Goal: Task Accomplishment & Management: Manage account settings

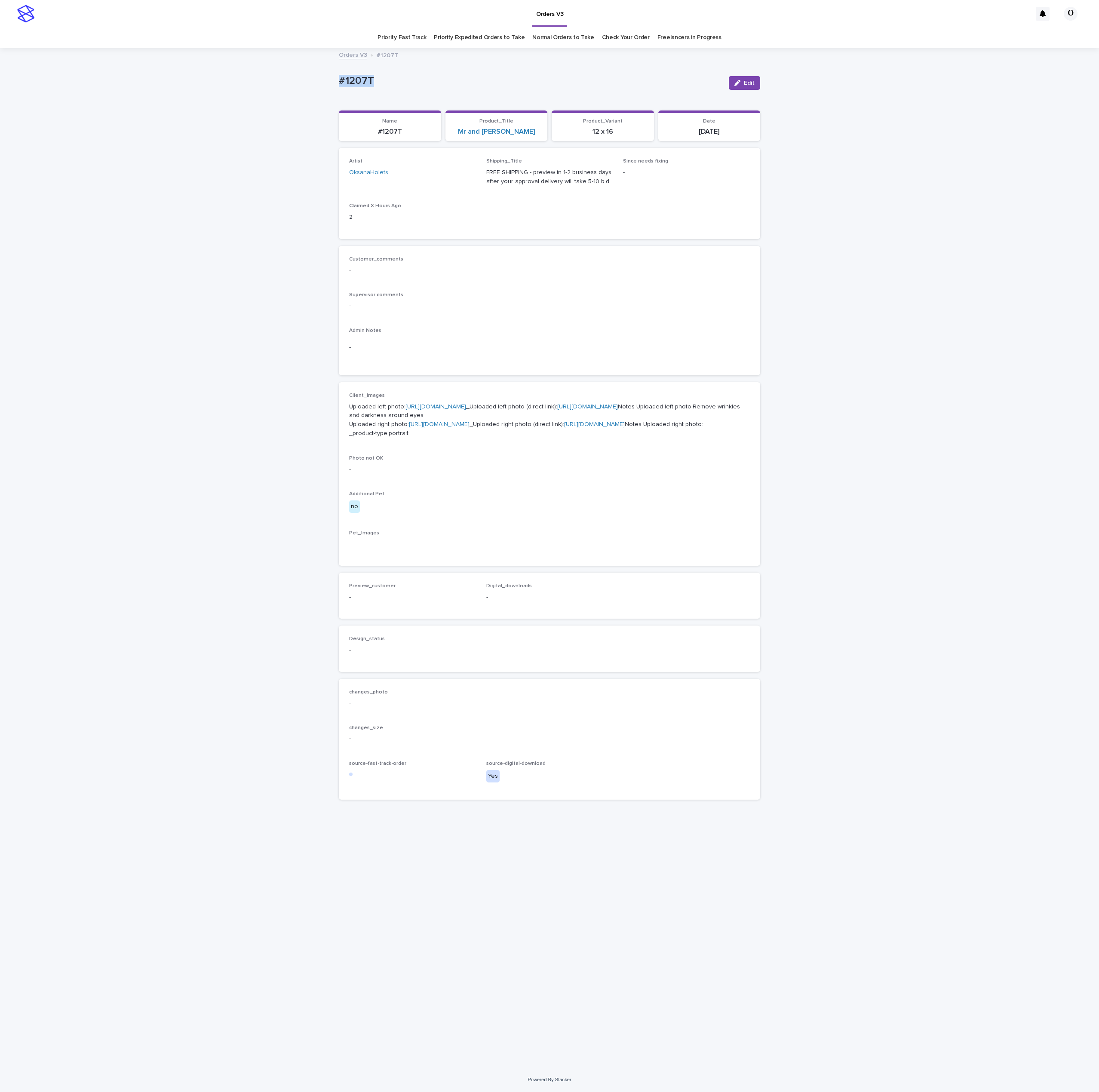
drag, startPoint x: 396, startPoint y: 79, endPoint x: 377, endPoint y: 67, distance: 22.5
click at [334, 73] on div "Loading... Saving… Loading... Saving… #1207T Edit #1207T Edit Sorry, there was …" at bounding box center [549, 547] width 430 height 997
copy p "#1207T"
drag, startPoint x: 503, startPoint y: 283, endPoint x: 515, endPoint y: 258, distance: 27.7
click at [503, 283] on div "Customer_comments - Supervisor comments - Admin Notes -" at bounding box center [549, 311] width 400 height 109
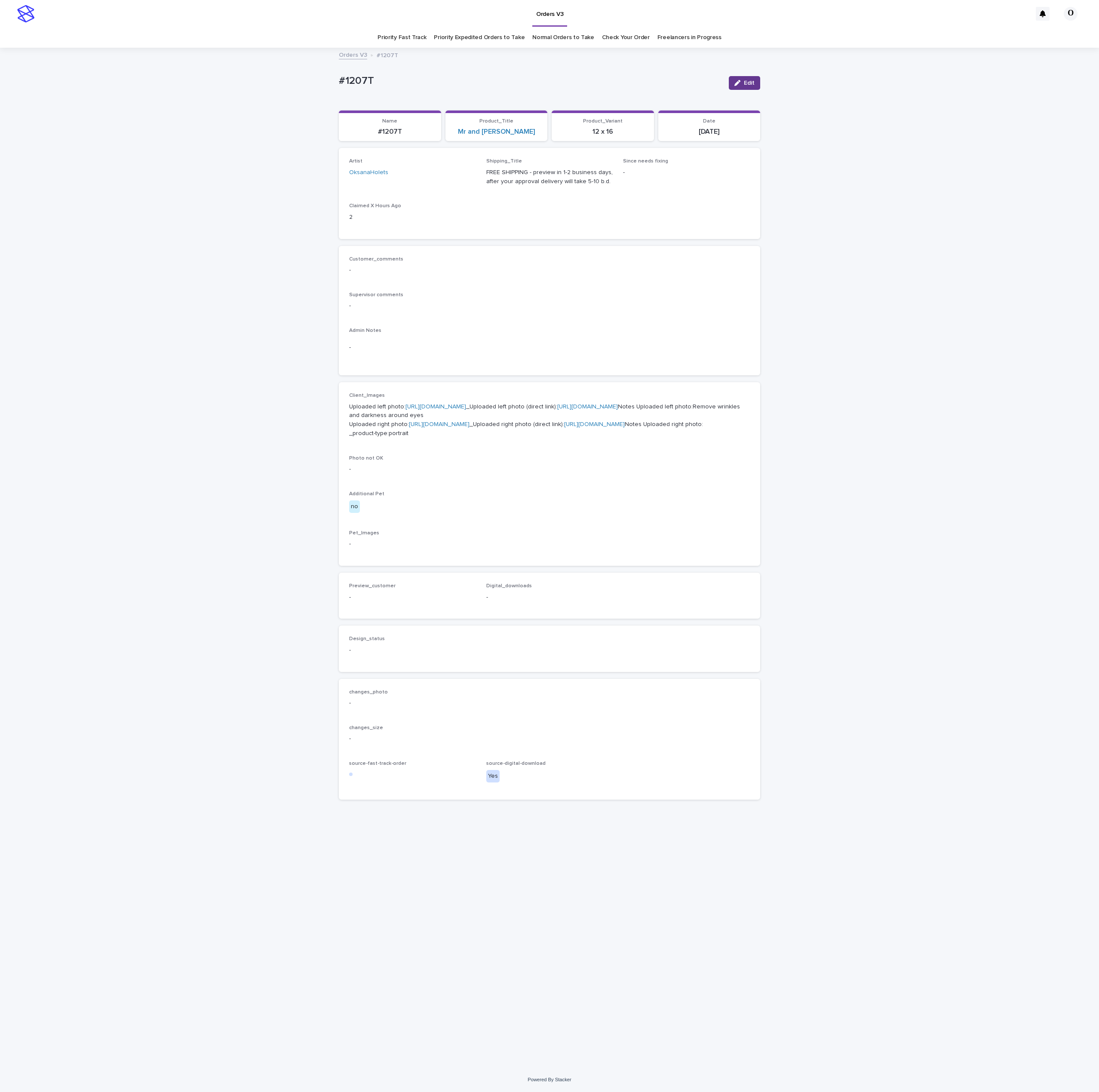
click at [752, 84] on span "Edit" at bounding box center [749, 83] width 11 height 6
click at [382, 615] on button "Add" at bounding box center [370, 608] width 41 height 14
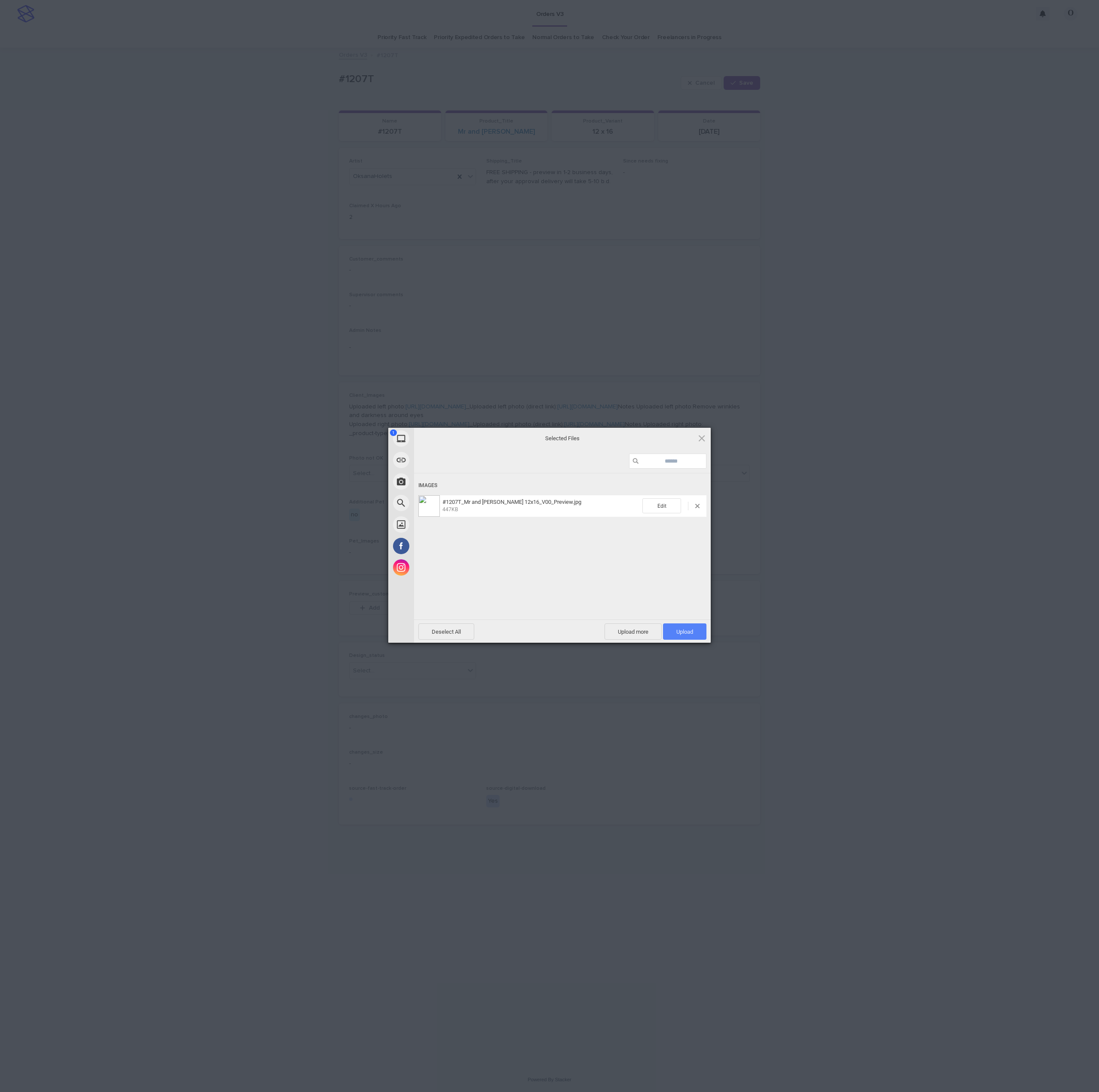
click at [690, 626] on span "Upload 1" at bounding box center [684, 632] width 43 height 16
click at [944, 567] on div "My Device Link (URL) Take Photo Web Search Unsplash Facebook Instagram Uploaded…" at bounding box center [549, 546] width 1099 height 1092
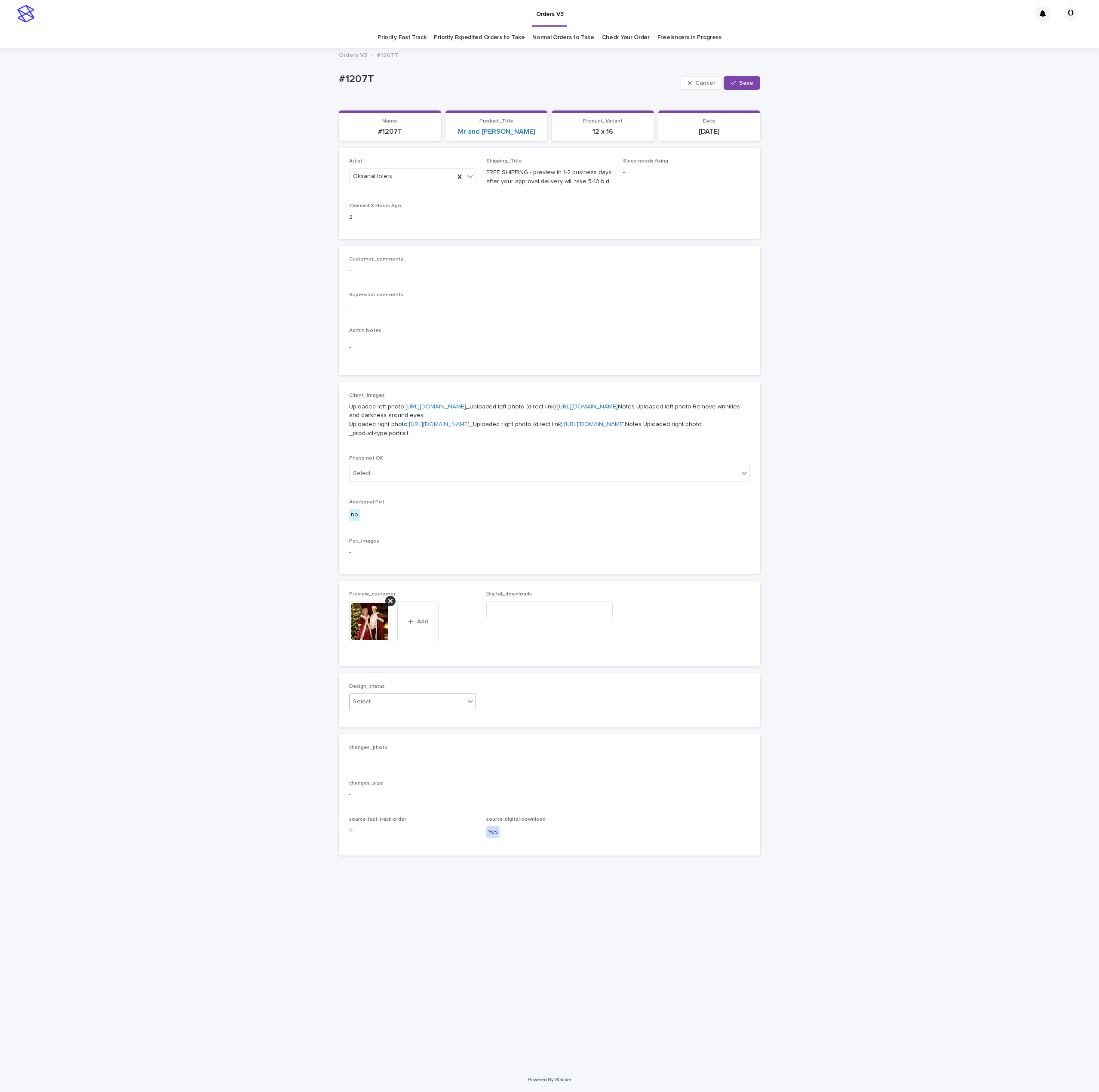
click at [432, 711] on div "Select..." at bounding box center [413, 702] width 127 height 17
click at [400, 798] on div "Uploaded" at bounding box center [412, 799] width 126 height 15
click at [733, 84] on icon "button" at bounding box center [733, 83] width 5 height 4
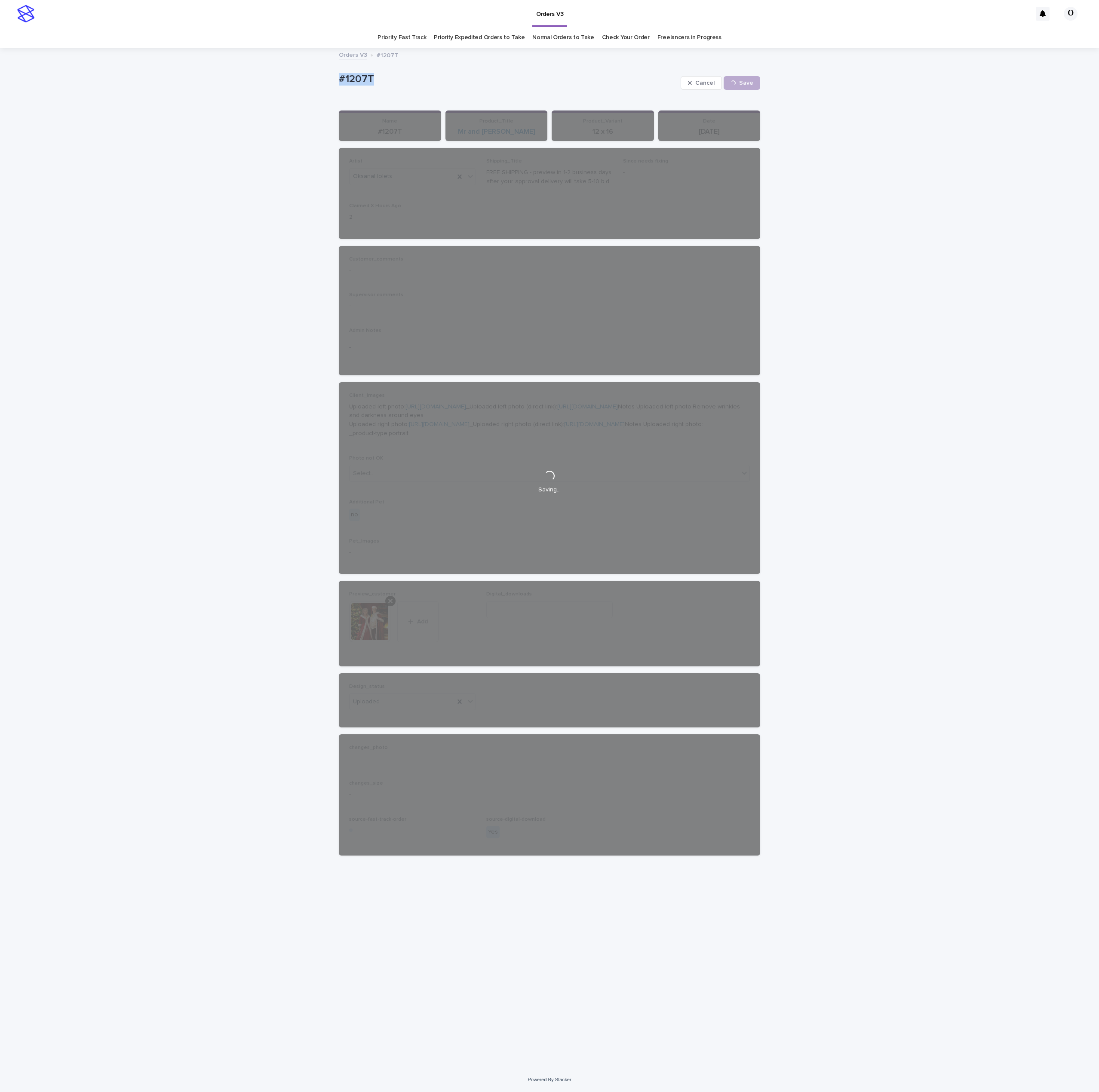
drag, startPoint x: 330, startPoint y: 85, endPoint x: 364, endPoint y: 80, distance: 34.4
click at [336, 82] on div "Loading... Saving… Loading... Saving… #1207T Cancel Save #1207T Cancel Loading.…" at bounding box center [549, 547] width 430 height 997
copy p "#1207T"
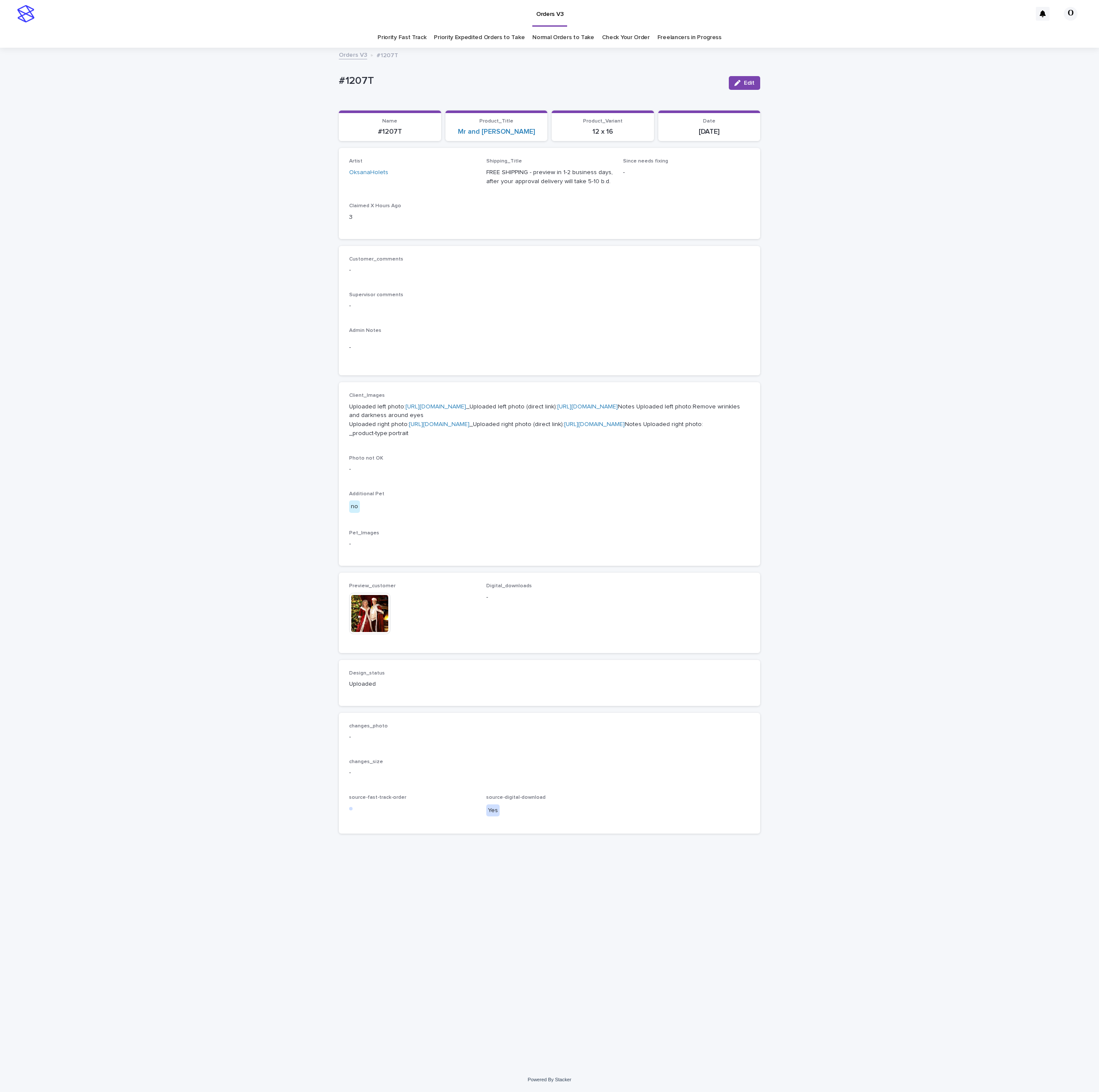
drag, startPoint x: 1002, startPoint y: 208, endPoint x: 899, endPoint y: 143, distance: 121.8
click at [998, 202] on div "Loading... Saving… Loading... Saving… #1207T Edit #1207T Edit Sorry, there was …" at bounding box center [549, 558] width 1099 height 1019
click at [1000, 304] on div "Loading... Saving… Loading... Saving… #1207T Edit #1207T Edit Sorry, there was …" at bounding box center [549, 558] width 1099 height 1019
click at [745, 82] on span "Edit" at bounding box center [749, 83] width 11 height 6
click at [392, 604] on icon at bounding box center [390, 601] width 4 height 7
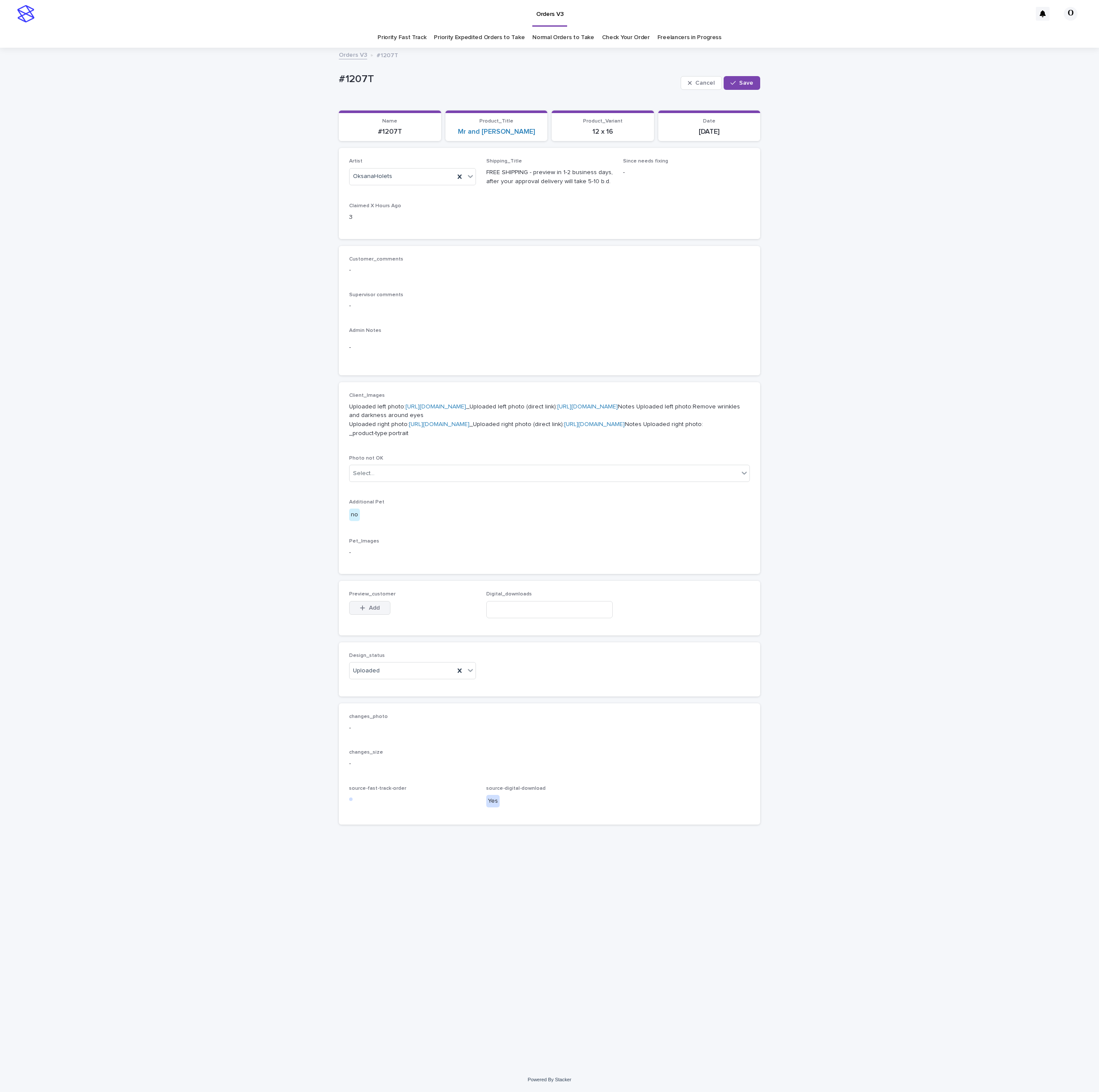
click at [367, 611] on div "button" at bounding box center [364, 608] width 9 height 6
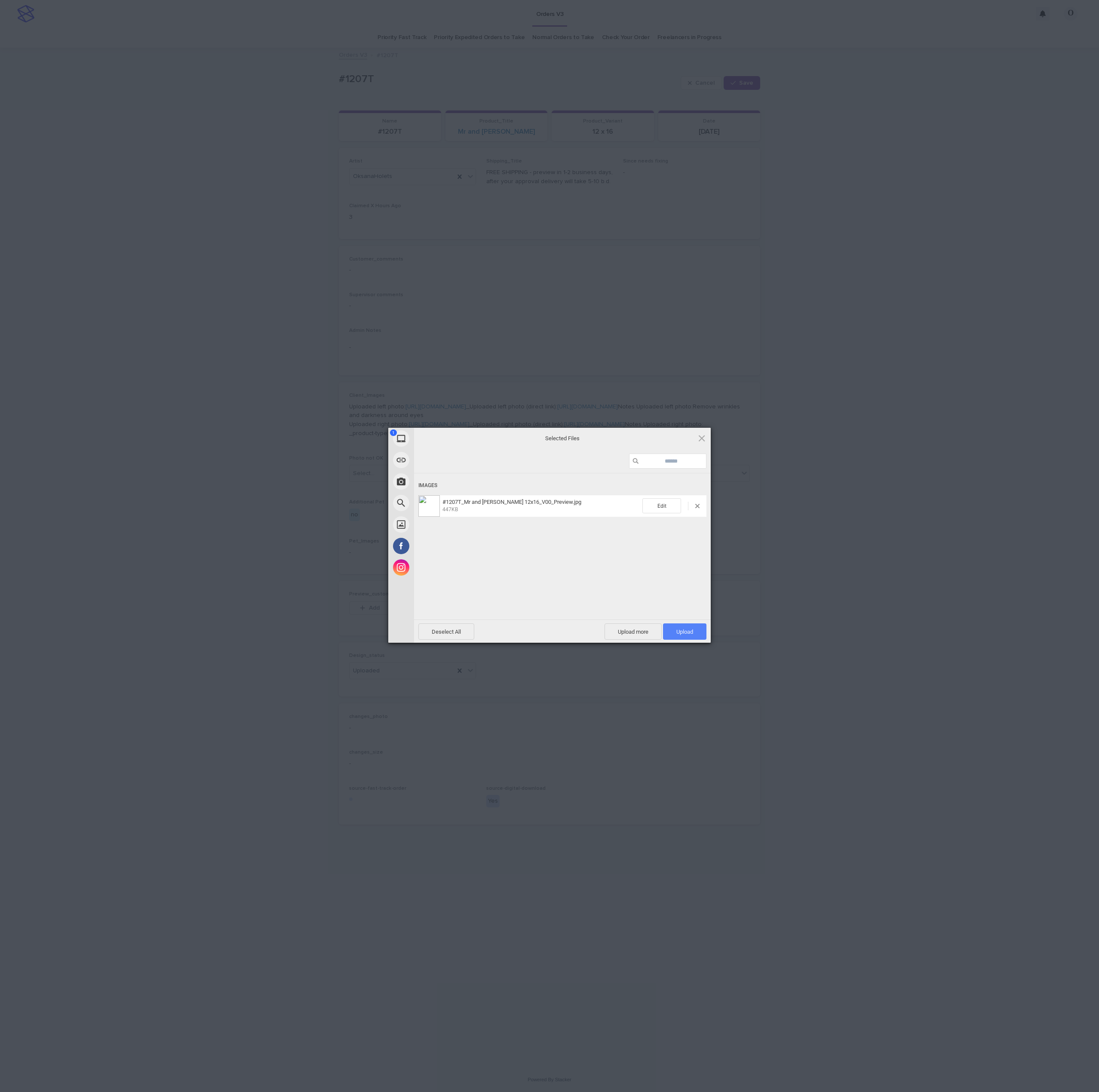
click at [693, 632] on span "Upload 1" at bounding box center [684, 632] width 17 height 6
click at [841, 564] on div "My Device Link (URL) Take Photo Web Search Unsplash Facebook Instagram Uploaded…" at bounding box center [549, 546] width 1099 height 1092
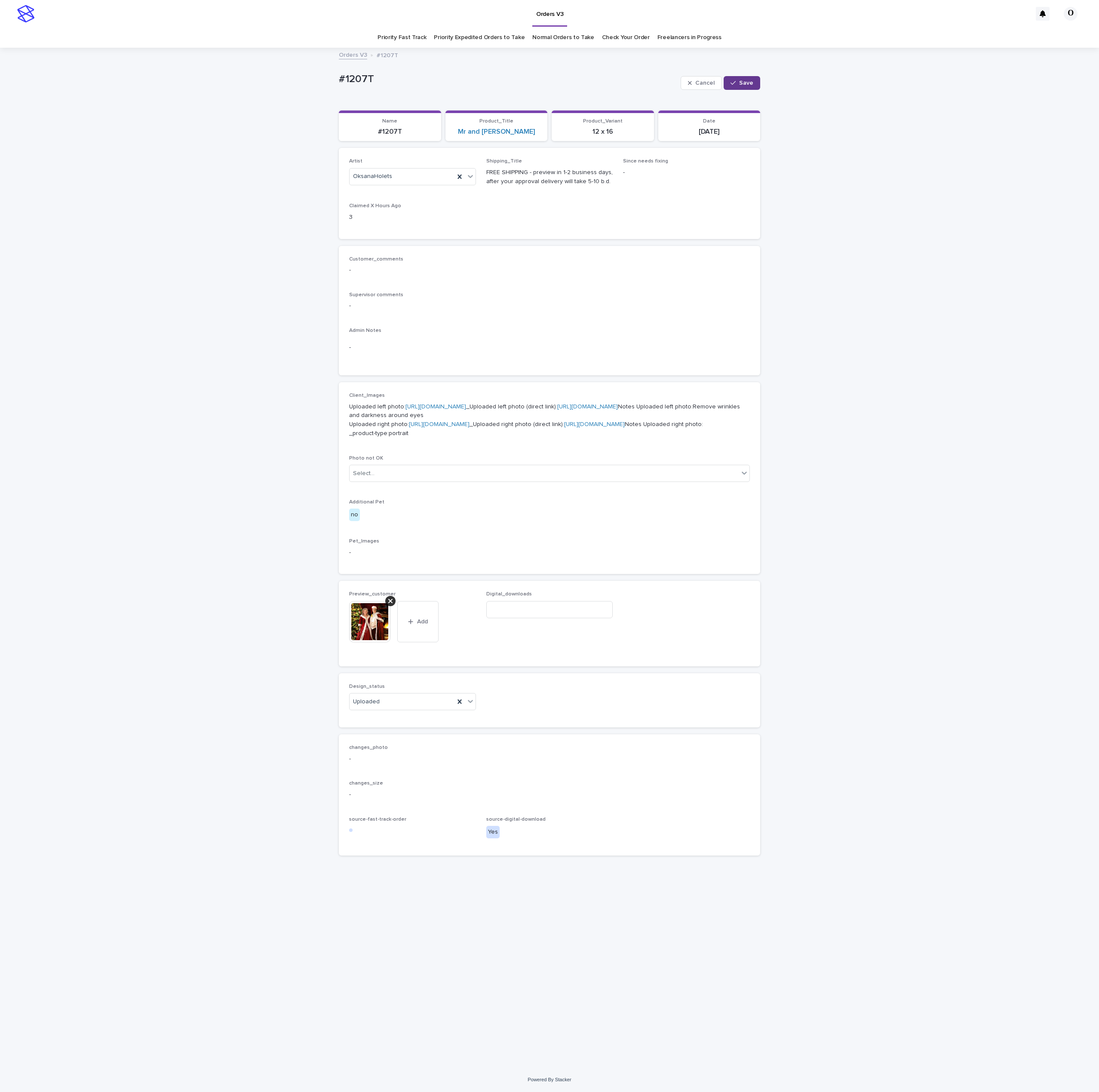
click at [752, 79] on button "Save" at bounding box center [742, 83] width 37 height 14
drag, startPoint x: 652, startPoint y: 313, endPoint x: 447, endPoint y: 112, distance: 287.1
click at [648, 311] on div "Supervisor comments -" at bounding box center [549, 304] width 400 height 25
drag, startPoint x: 430, startPoint y: 84, endPoint x: 328, endPoint y: 90, distance: 102.2
click at [328, 90] on div "Loading... Saving… Loading... Saving… #1207T Edit #1207T Edit Sorry, there was …" at bounding box center [549, 558] width 1099 height 1019
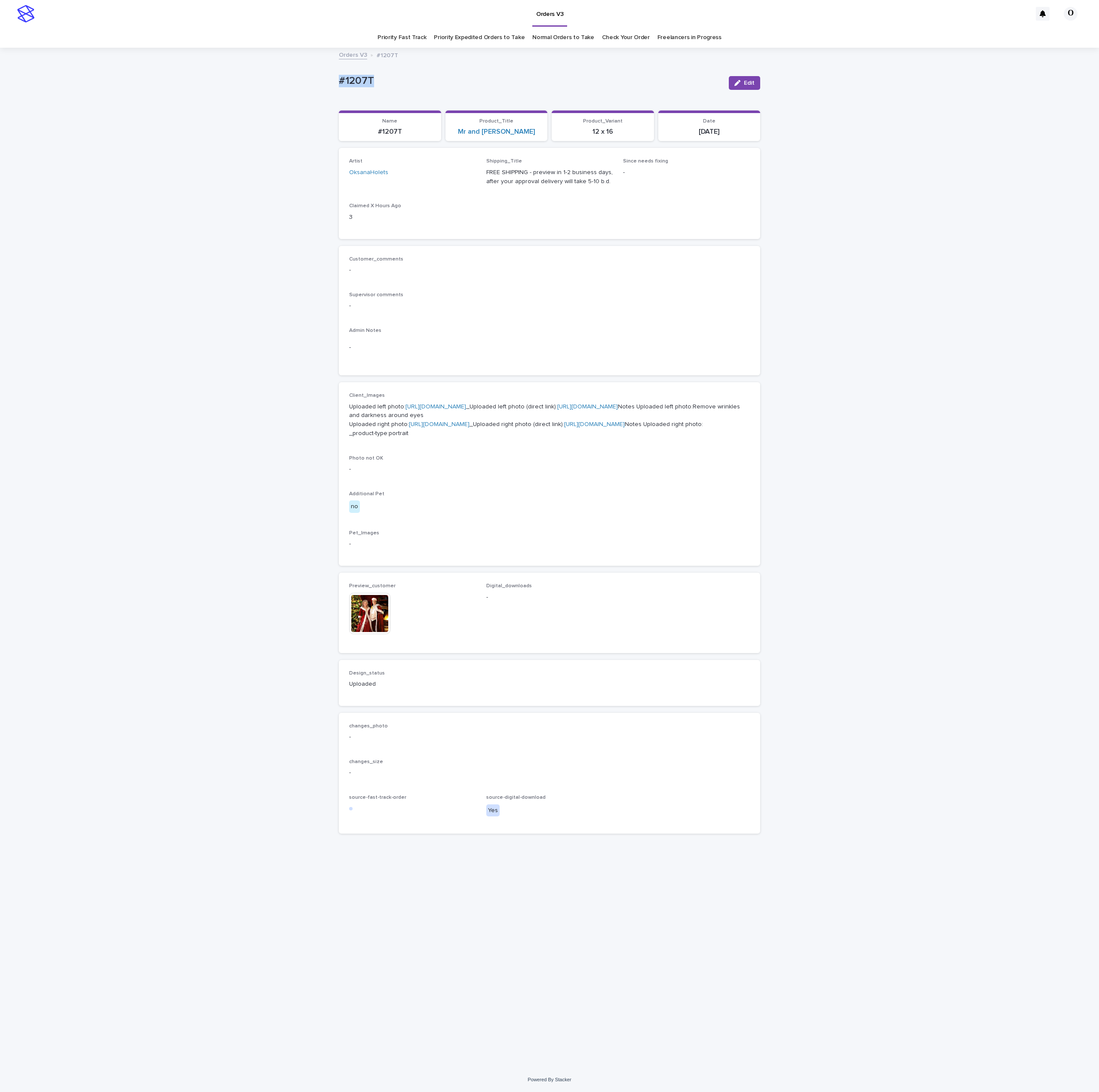
copy p "#1207T"
click at [752, 78] on button "Edit" at bounding box center [744, 83] width 31 height 14
click at [542, 618] on input at bounding box center [549, 609] width 127 height 17
paste input "**********"
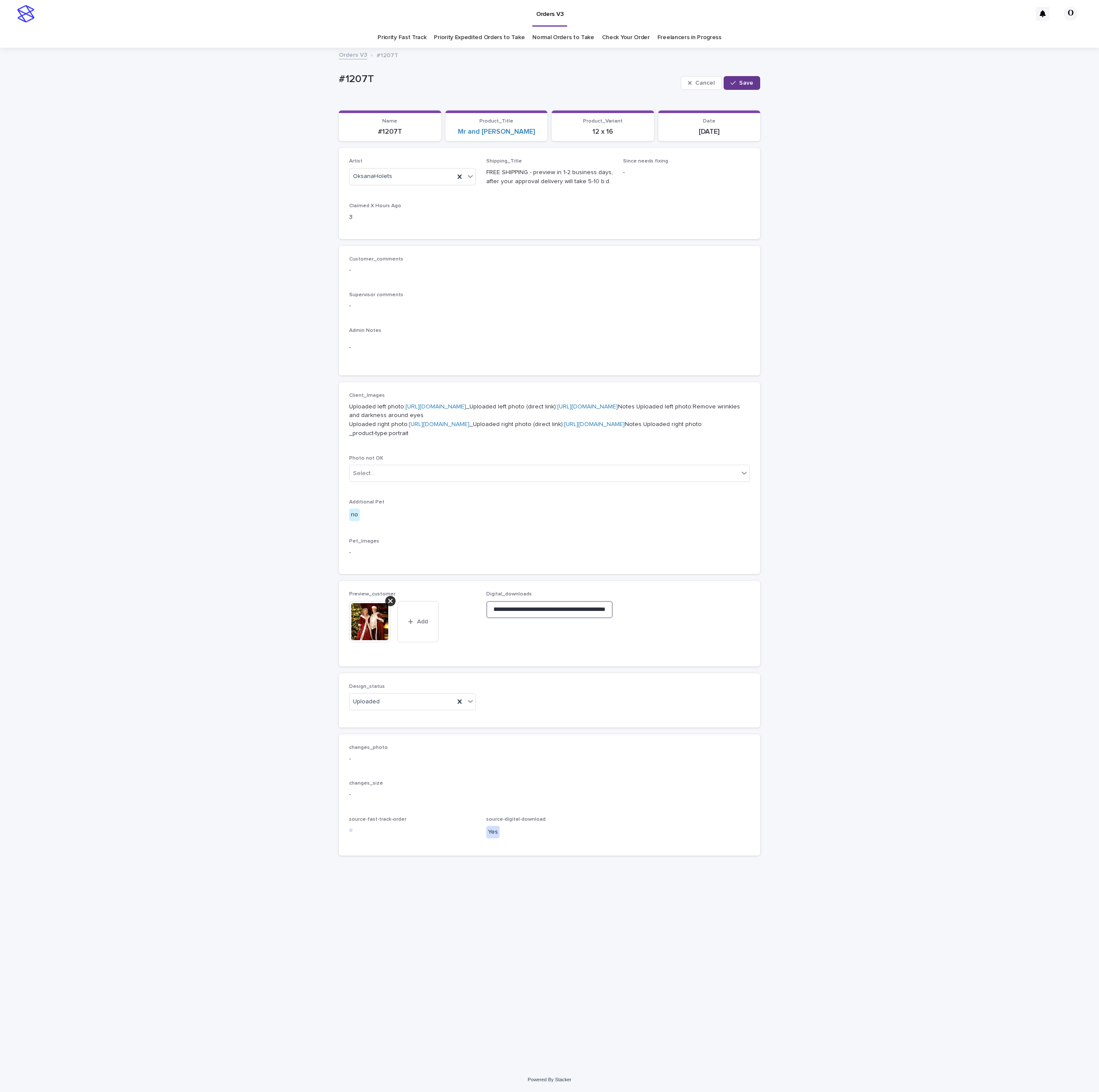
type input "**********"
click at [750, 86] on button "Save" at bounding box center [742, 83] width 37 height 14
click at [714, 481] on div "Photo not OK -" at bounding box center [549, 468] width 400 height 25
click at [747, 82] on span "Edit" at bounding box center [749, 83] width 11 height 6
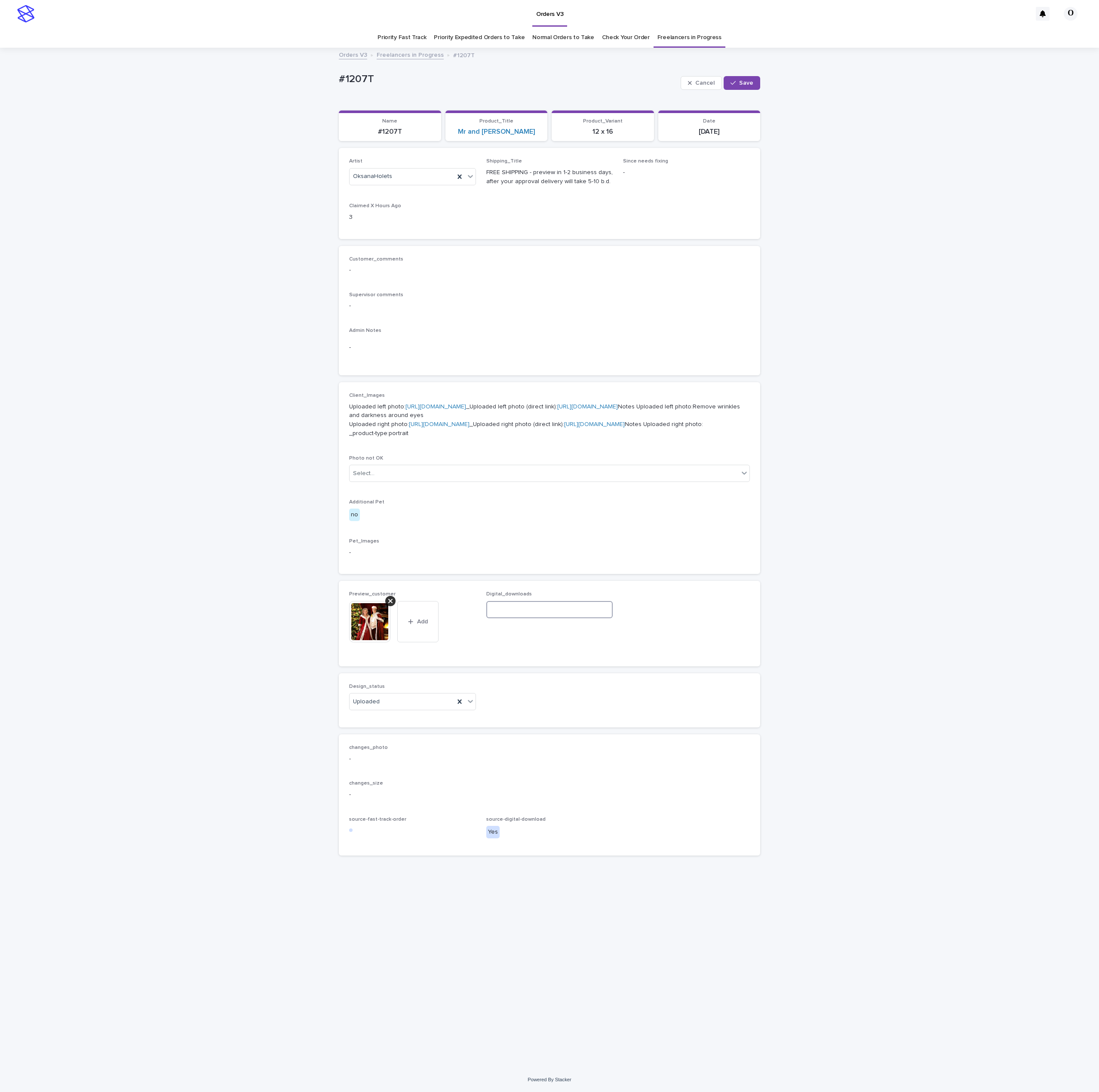
click at [526, 618] on input at bounding box center [549, 609] width 127 height 17
paste input "**********"
type input "**********"
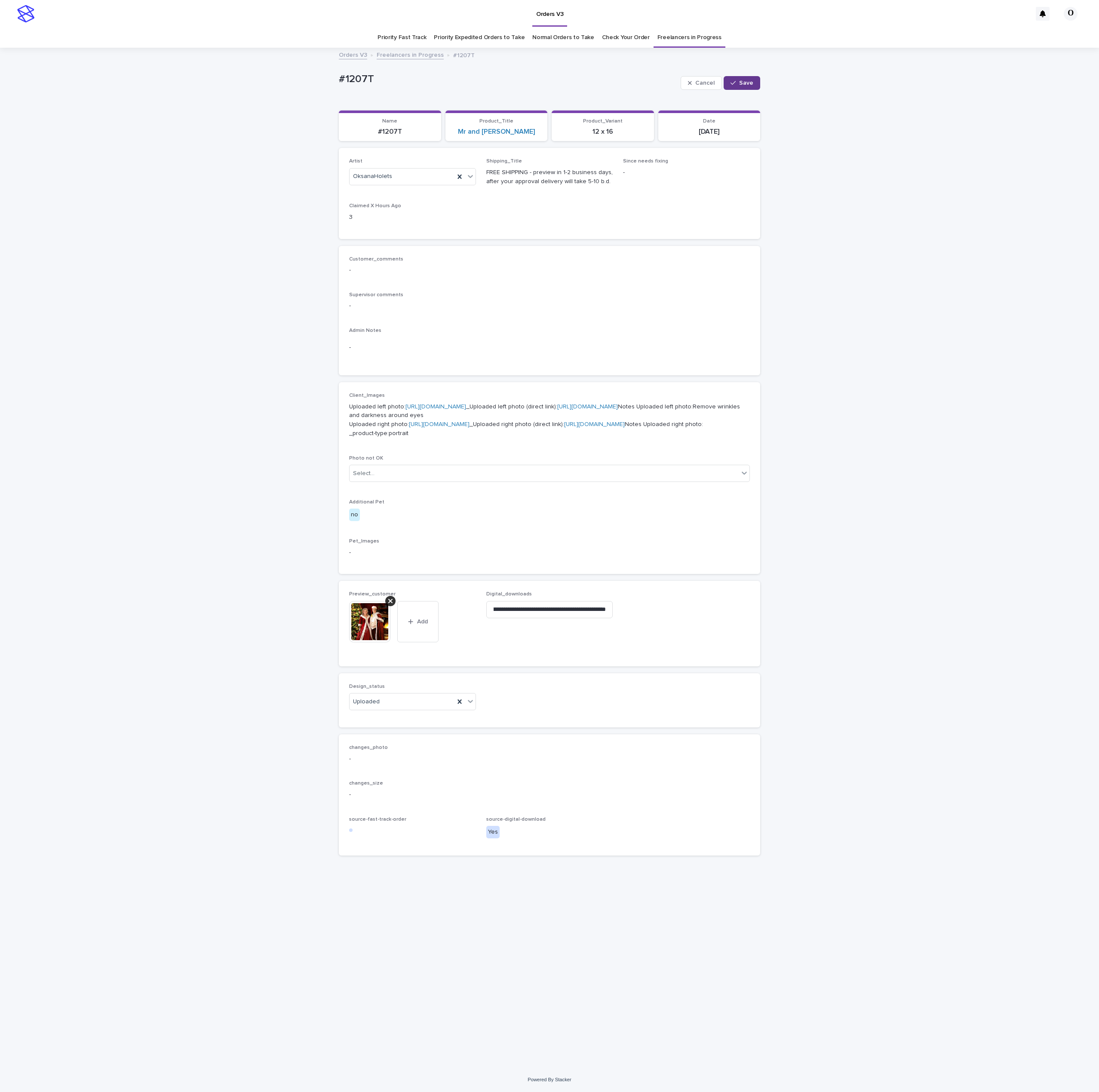
click at [742, 86] on button "Save" at bounding box center [742, 83] width 37 height 14
